Goal: Check status: Check status

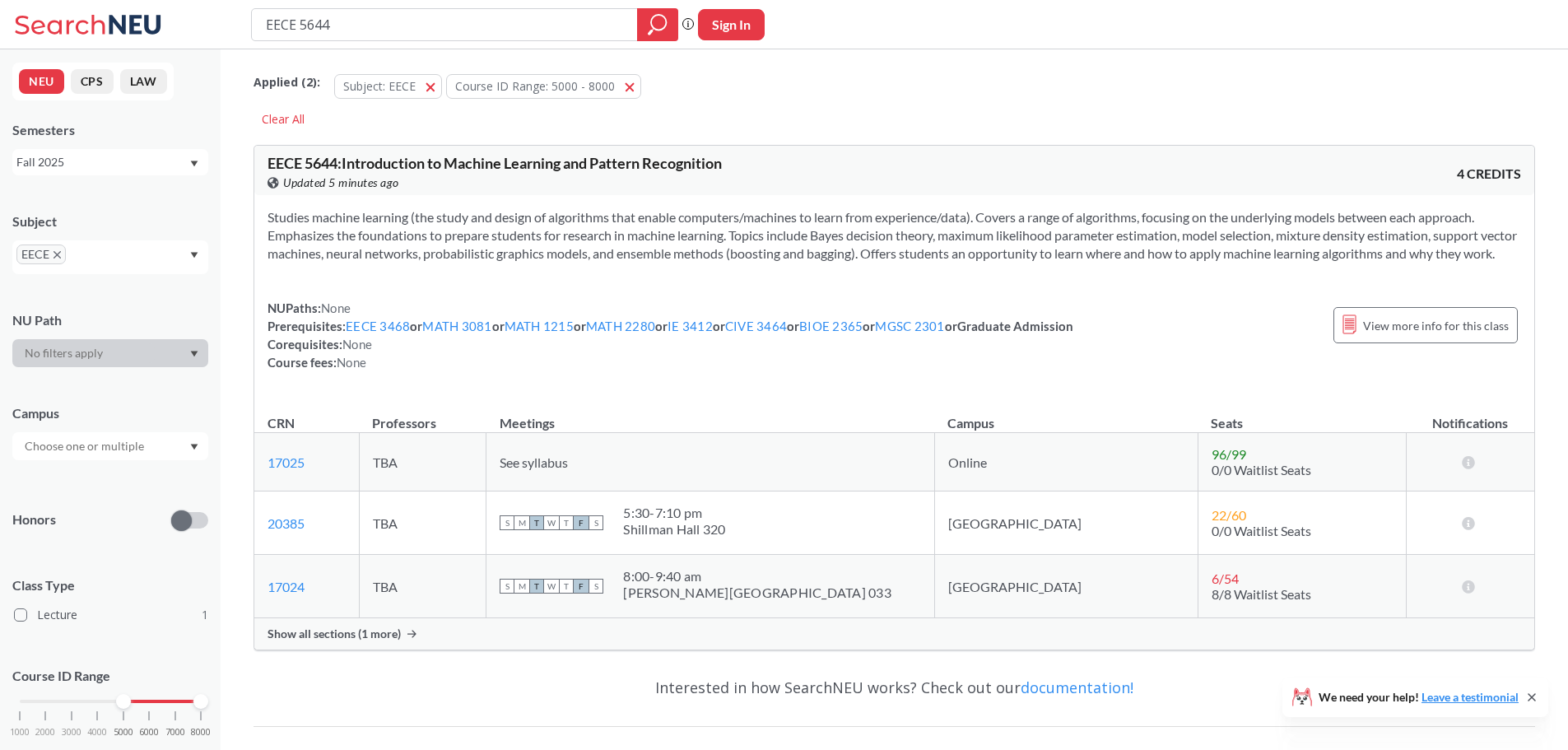
click at [408, 638] on icon at bounding box center [412, 634] width 9 height 8
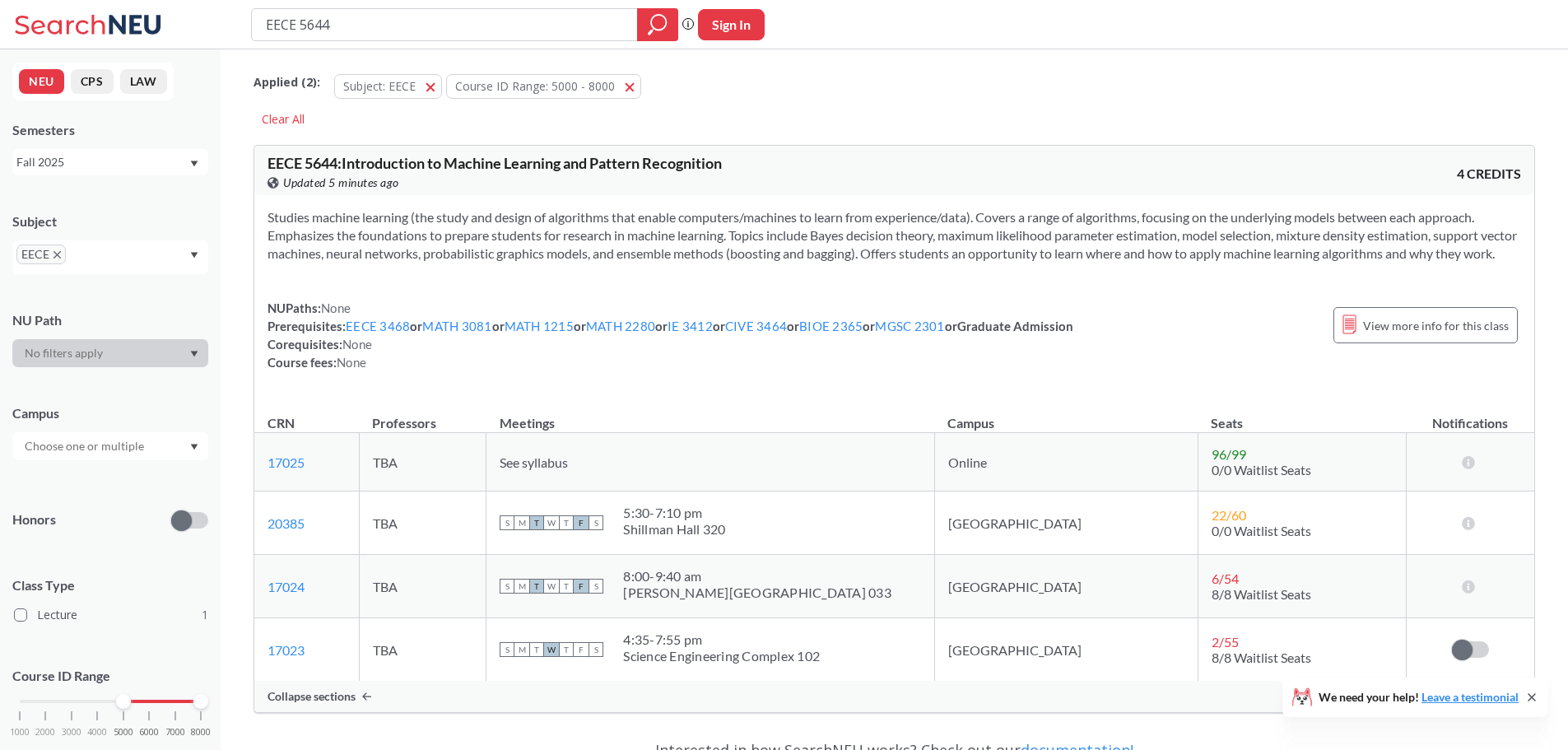
scroll to position [165, 0]
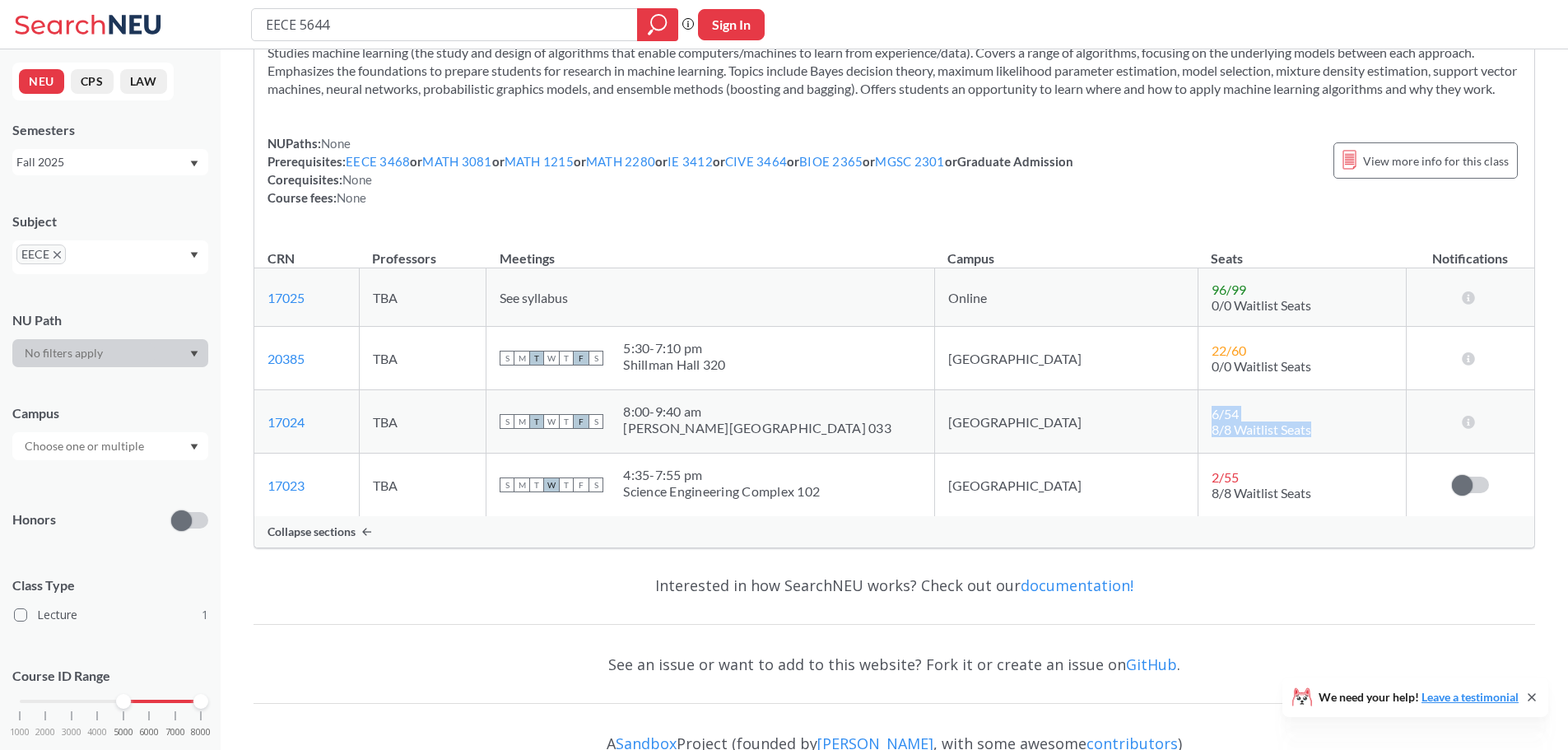
drag, startPoint x: 1147, startPoint y: 431, endPoint x: 1317, endPoint y: 462, distance: 172.8
click at [1317, 454] on td "6 / 54 8/8 Waitlist Seats" at bounding box center [1302, 422] width 208 height 63
drag, startPoint x: 1152, startPoint y: 494, endPoint x: 1283, endPoint y: 522, distance: 134.0
click at [1283, 517] on td "2 / 55 8/8 Waitlist Seats" at bounding box center [1302, 485] width 208 height 63
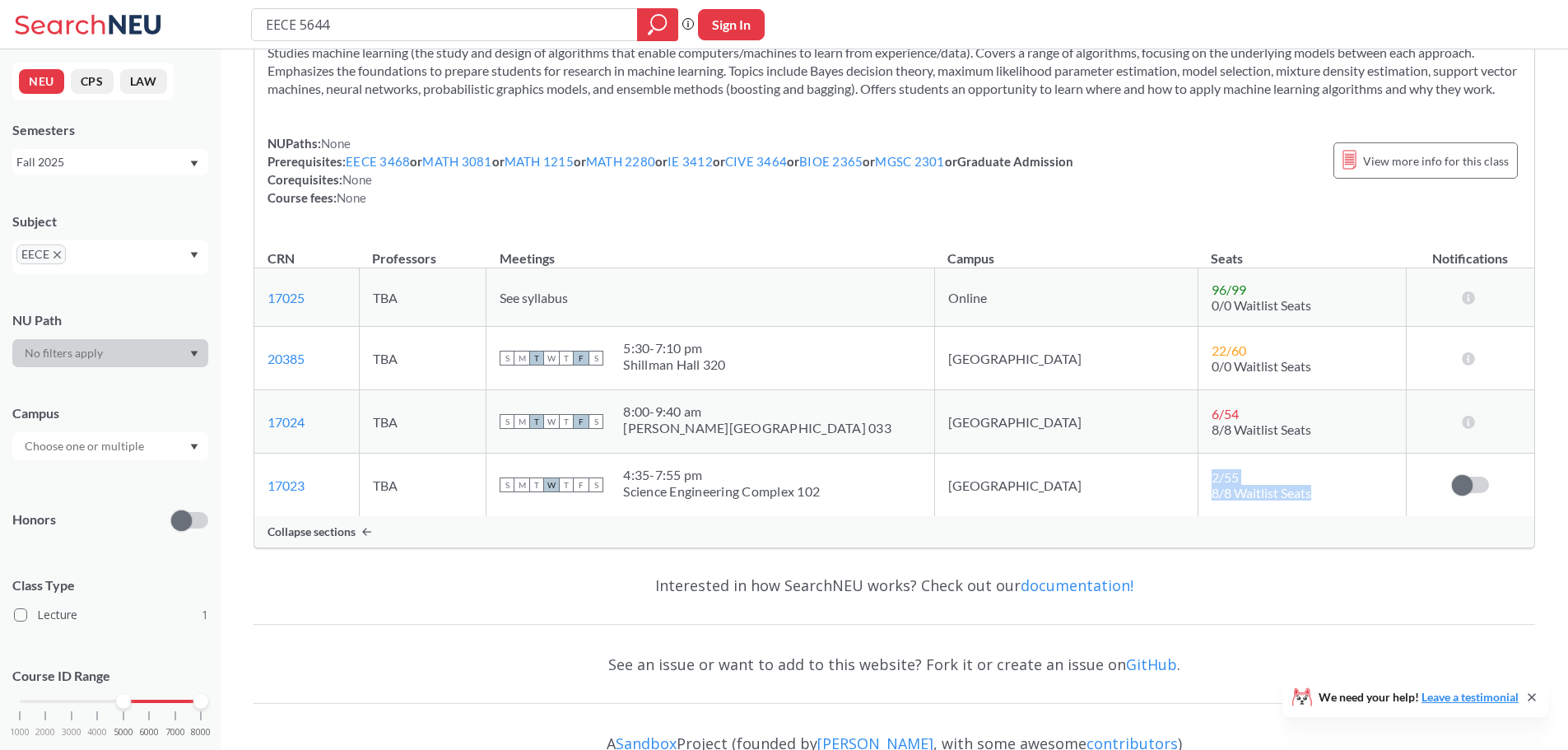
click at [1283, 517] on td "2 / 55 8/8 Waitlist Seats" at bounding box center [1302, 485] width 208 height 63
drag, startPoint x: 1150, startPoint y: 364, endPoint x: 1251, endPoint y: 387, distance: 103.6
click at [1251, 387] on td "22 / 60 0/0 Waitlist Seats" at bounding box center [1302, 359] width 208 height 63
click at [1251, 374] on span "0/0 Waitlist Seats" at bounding box center [1262, 366] width 100 height 16
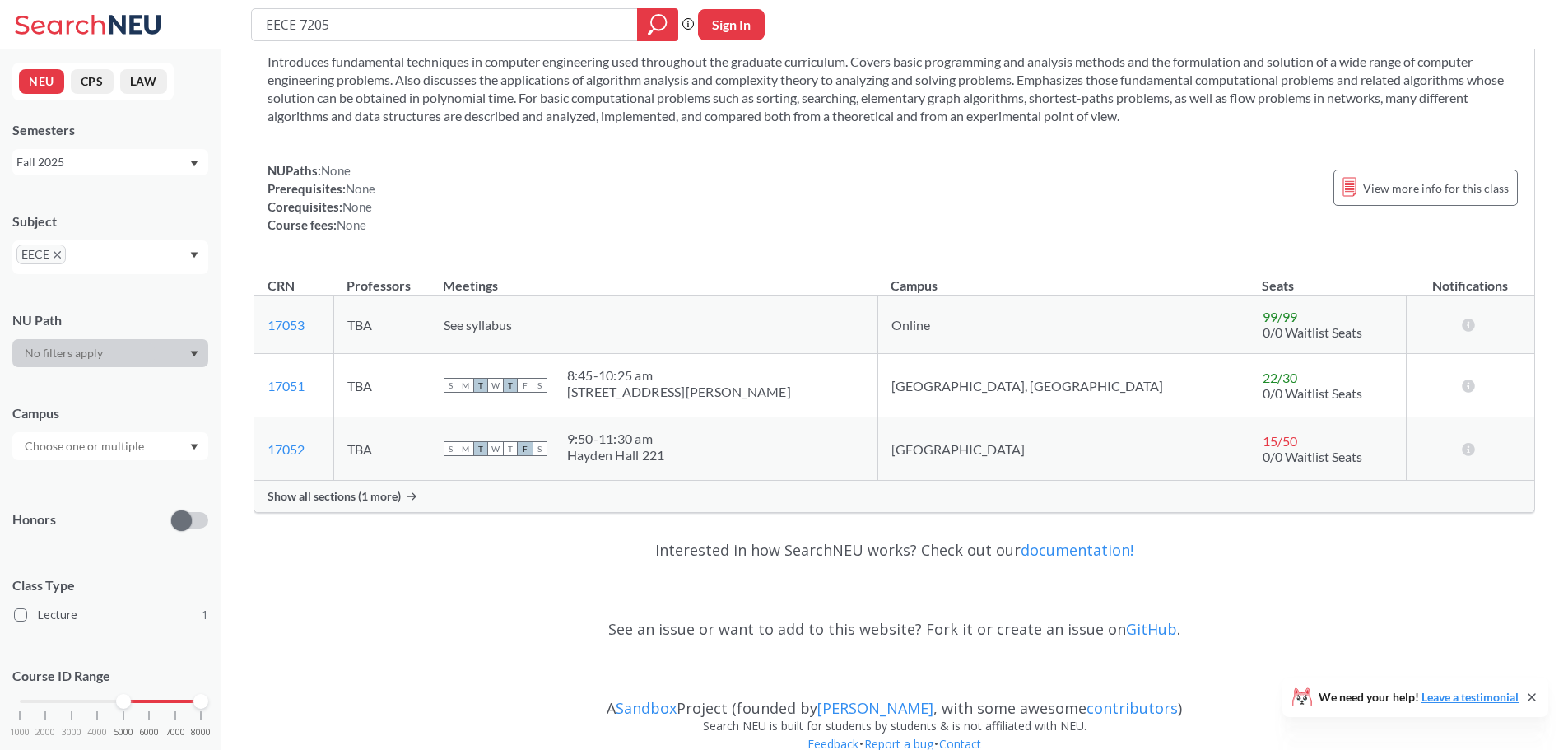
scroll to position [165, 0]
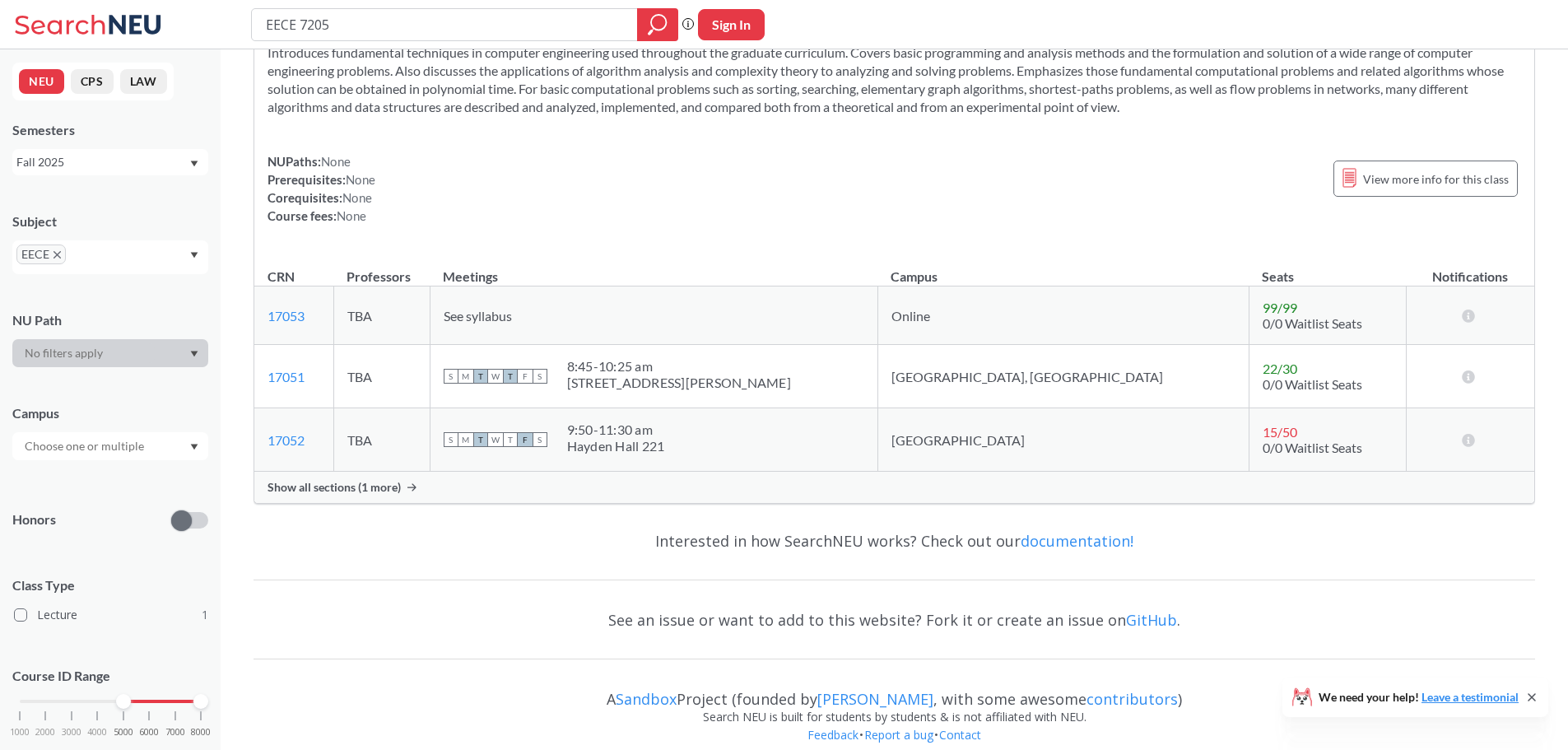
click at [355, 487] on span "Show all sections (1 more)" at bounding box center [334, 487] width 134 height 15
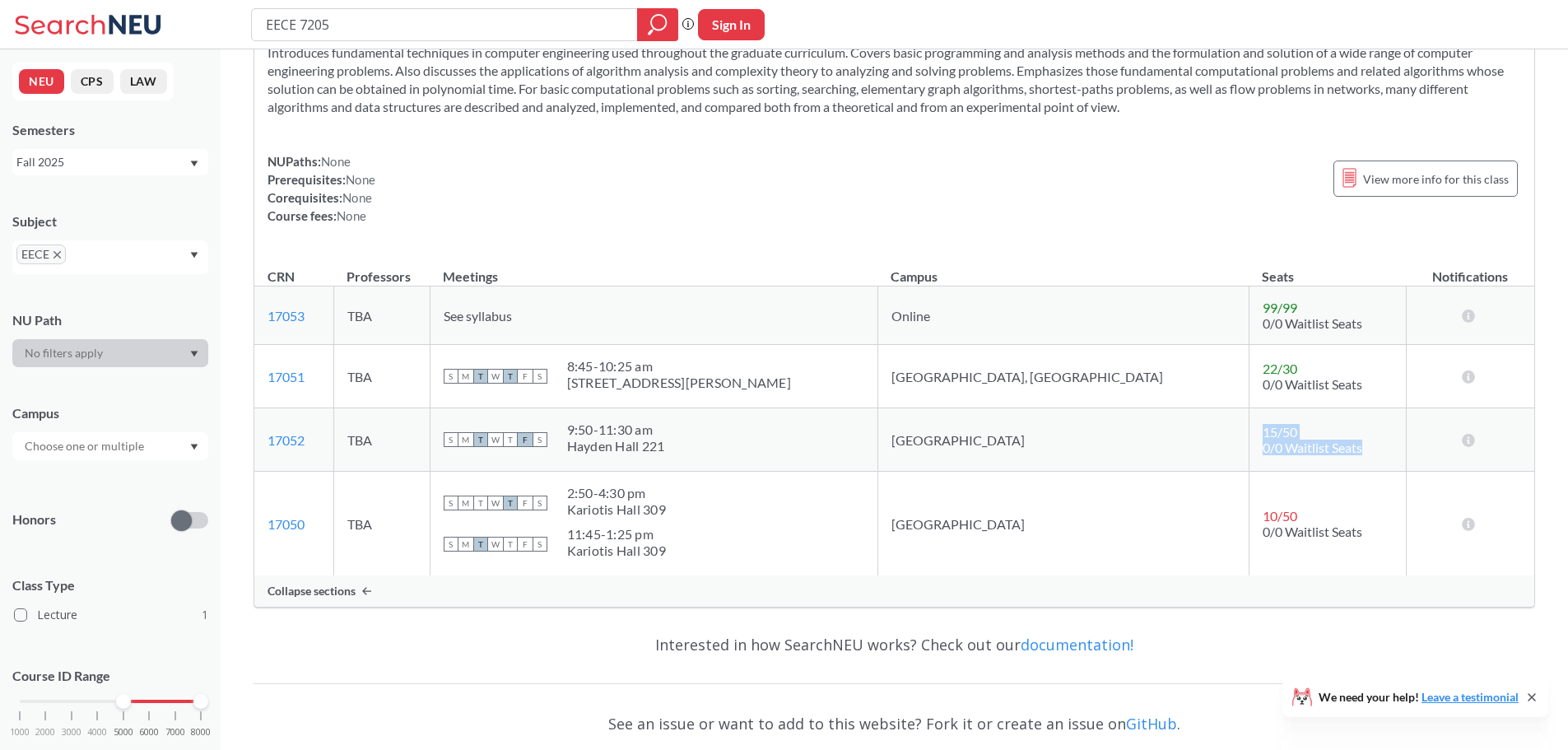
drag, startPoint x: 1170, startPoint y: 430, endPoint x: 1292, endPoint y: 443, distance: 122.7
click at [1292, 443] on td "15 / 50 0/0 Waitlist Seats" at bounding box center [1327, 440] width 157 height 63
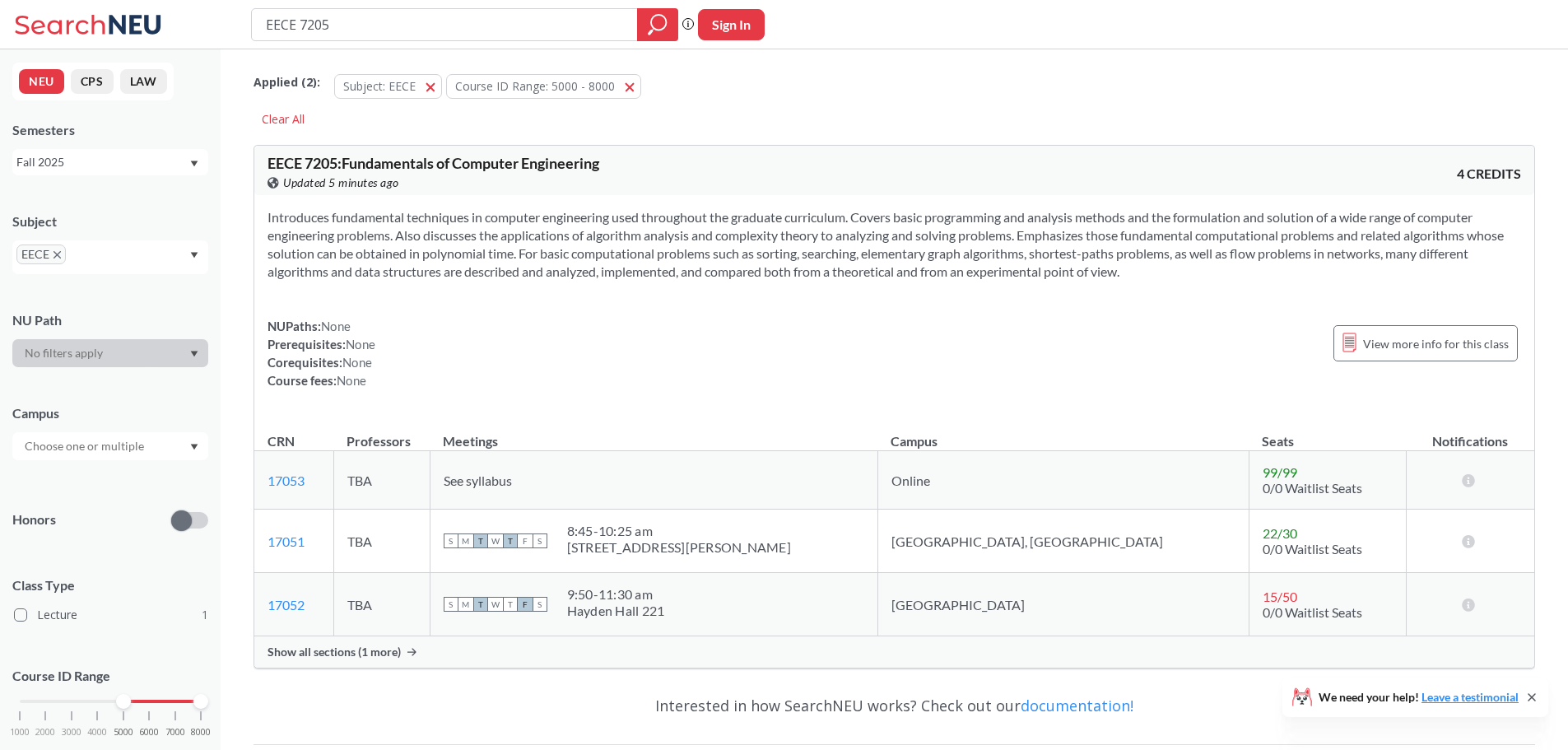
click at [403, 648] on div "Show all sections (1 more)" at bounding box center [894, 652] width 1280 height 31
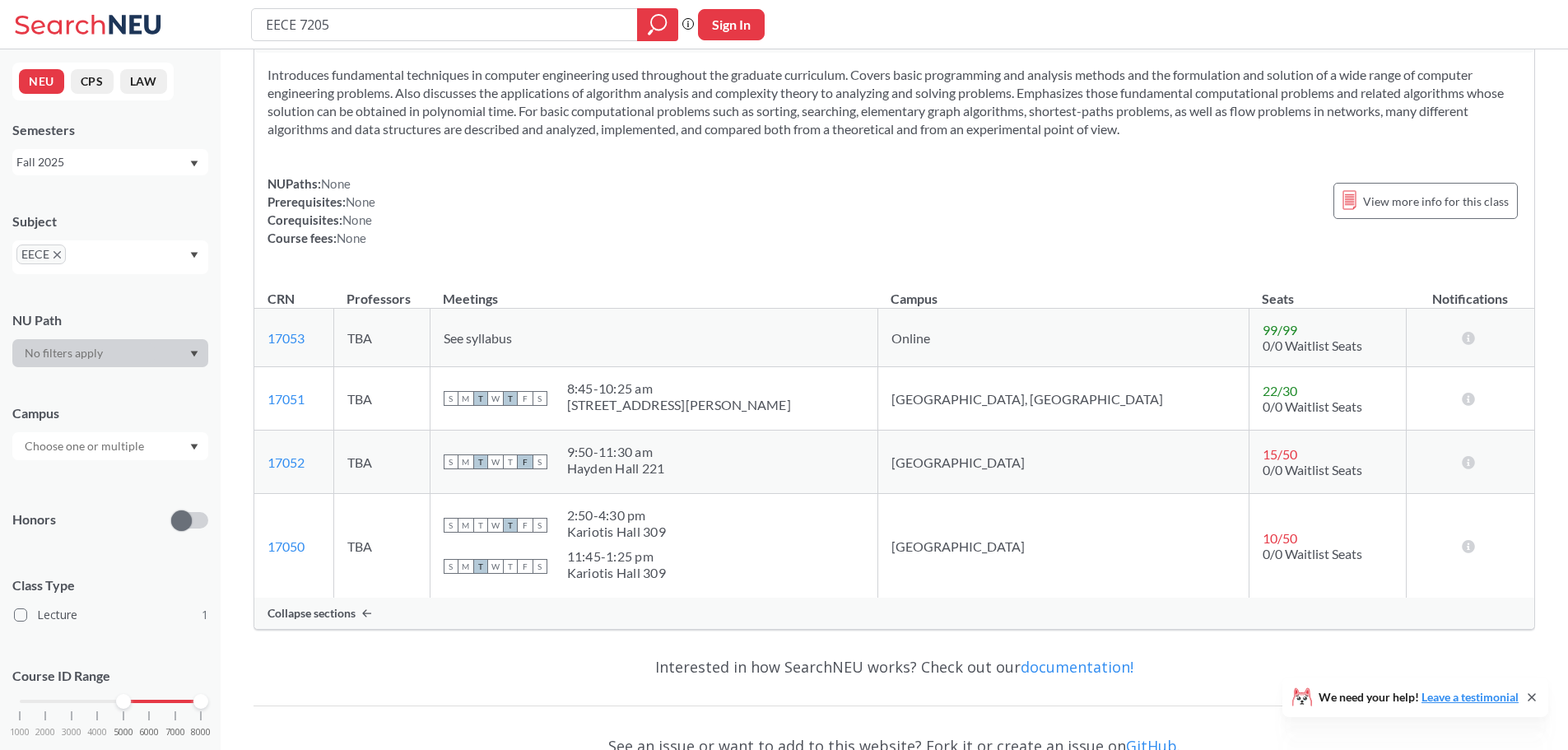
scroll to position [165, 0]
